Goal: Information Seeking & Learning: Understand process/instructions

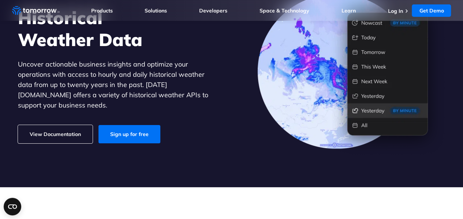
scroll to position [76, 0]
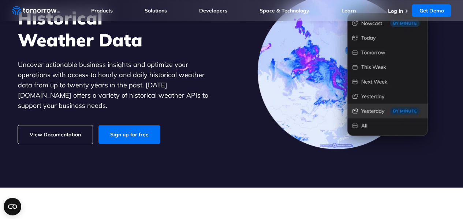
click at [67, 128] on link "View Documentation" at bounding box center [55, 135] width 75 height 18
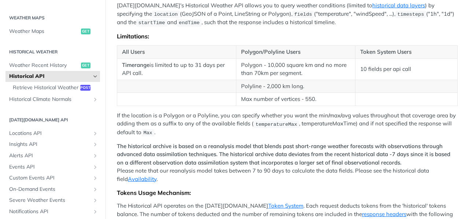
scroll to position [238, 0]
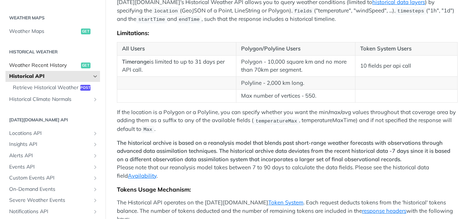
click at [60, 63] on span "Weather Recent History" at bounding box center [44, 65] width 70 height 7
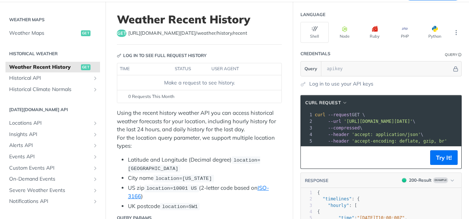
scroll to position [38, 0]
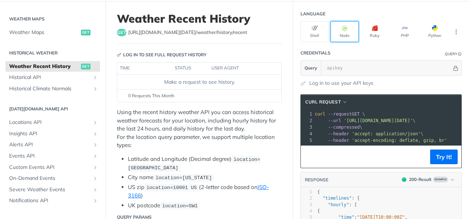
click at [339, 30] on button "Node" at bounding box center [344, 31] width 28 height 21
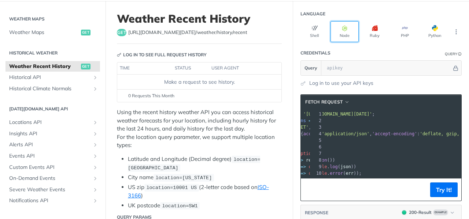
scroll to position [0, 0]
